Goal: Find specific page/section: Find specific page/section

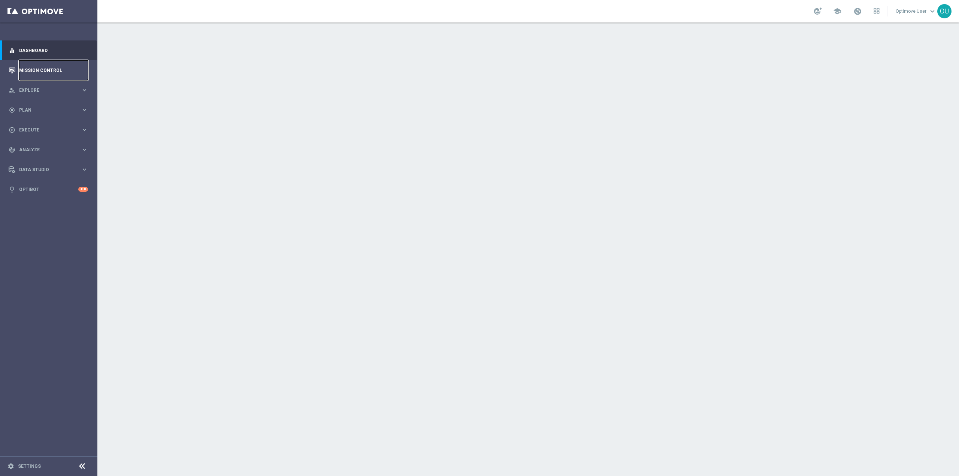
click at [66, 63] on link "Mission Control" at bounding box center [53, 70] width 69 height 20
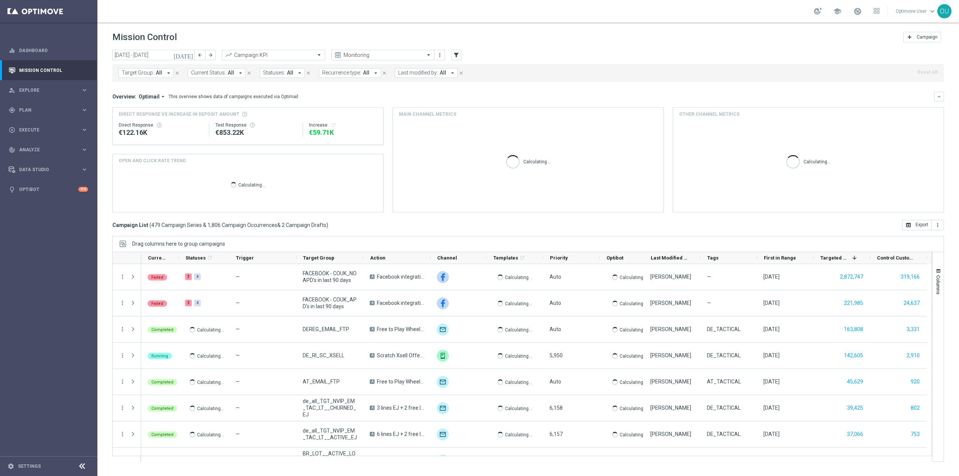
click at [150, 73] on span "Target Group:" at bounding box center [138, 73] width 32 height 6
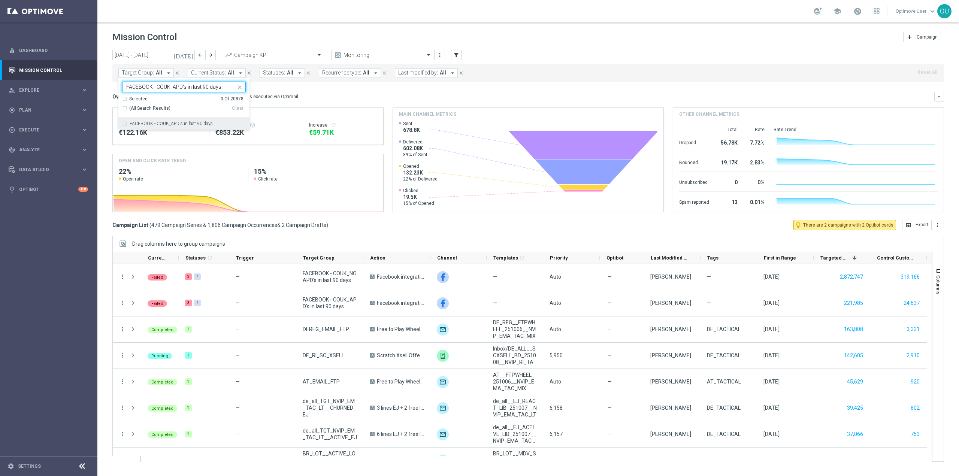
click at [185, 124] on label "FACEBOOK - COUK_APD's in last 90 days" at bounding box center [171, 123] width 83 height 4
type input "FACEBOOK - COUK_APD's in last 90 days"
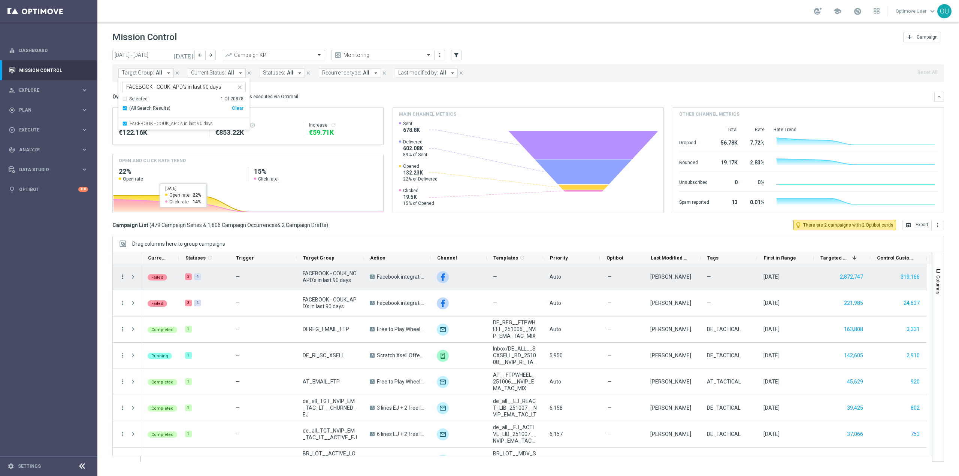
click at [124, 275] on icon "more_vert" at bounding box center [122, 277] width 7 height 7
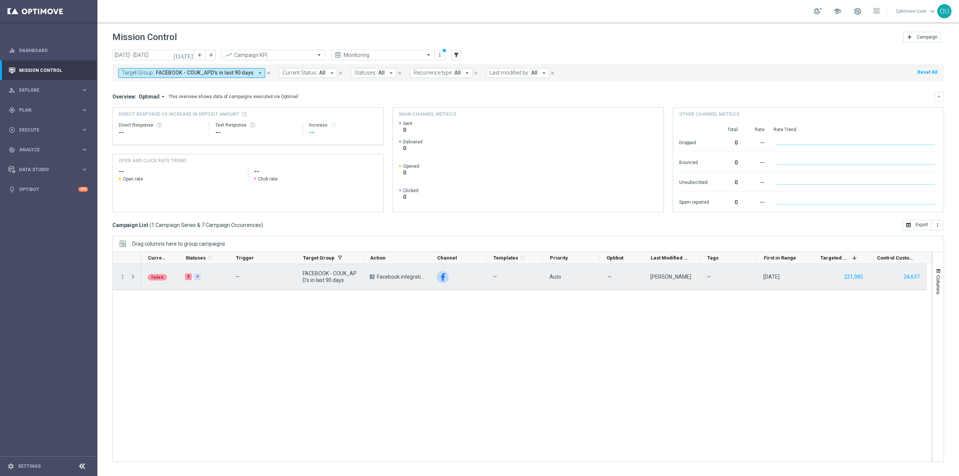
click at [126, 278] on div "more_vert" at bounding box center [119, 277] width 13 height 26
click at [124, 278] on icon "more_vert" at bounding box center [122, 277] width 7 height 7
click at [135, 284] on div "list" at bounding box center [131, 281] width 11 height 5
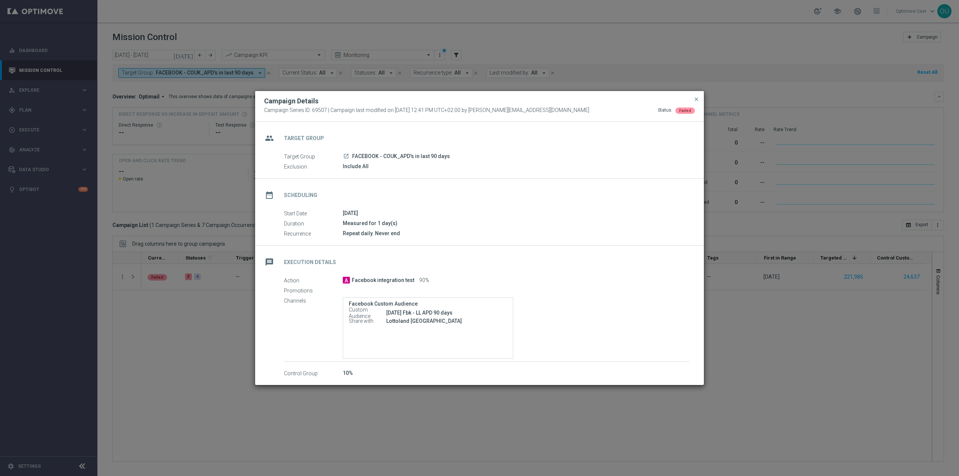
drag, startPoint x: 469, startPoint y: 312, endPoint x: 387, endPoint y: 311, distance: 81.7
click at [387, 311] on div "[DATE] Fbk - LL APD 90 days" at bounding box center [446, 312] width 121 height 7
copy div "[DATE] Fbk - LL APD 90 days"
click at [697, 98] on span "close" at bounding box center [697, 99] width 6 height 6
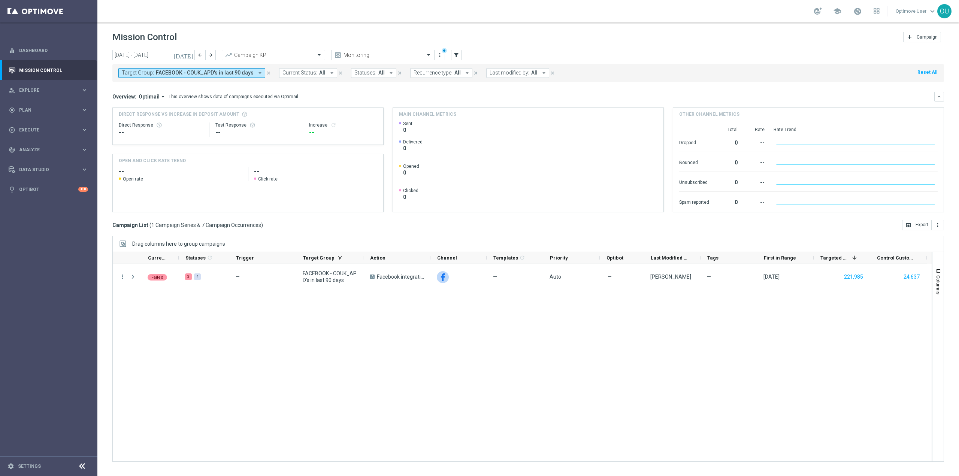
click at [178, 70] on span "FACEBOOK - COUK_APD's in last 90 days" at bounding box center [205, 73] width 98 height 6
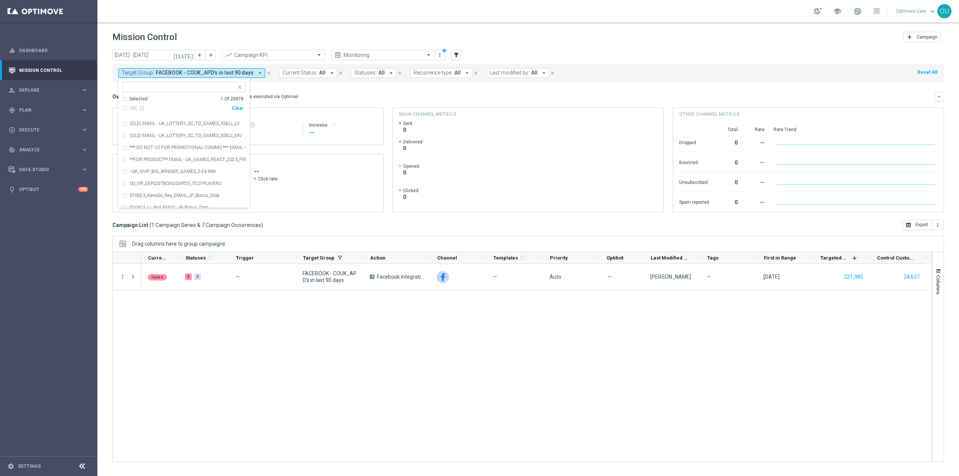
click at [266, 73] on icon "close" at bounding box center [268, 72] width 5 height 5
